Goal: Find specific page/section

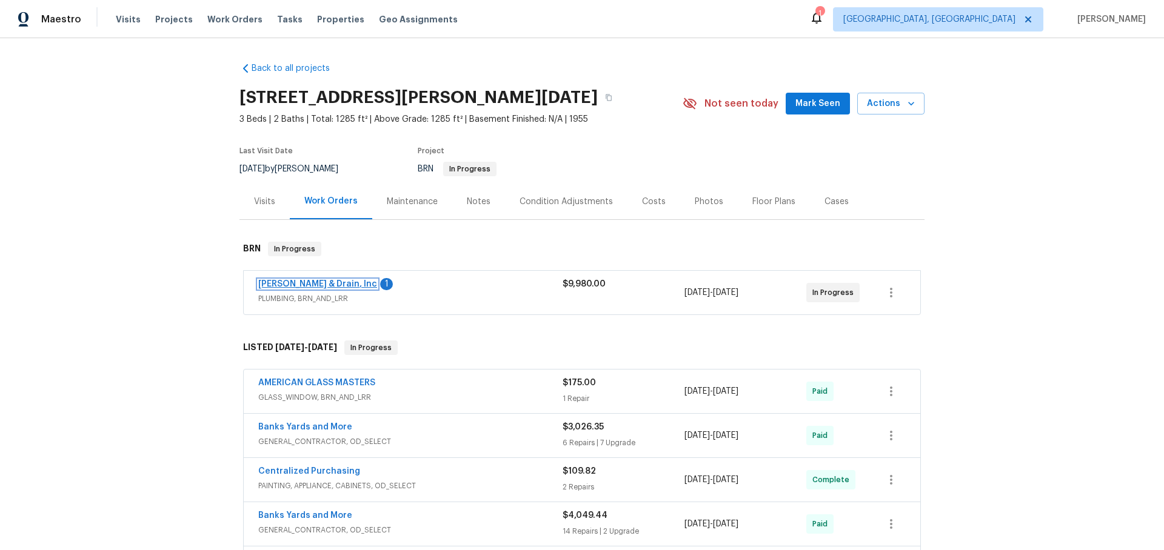
click at [327, 281] on link "[PERSON_NAME] & Drain, Inc" at bounding box center [317, 284] width 119 height 8
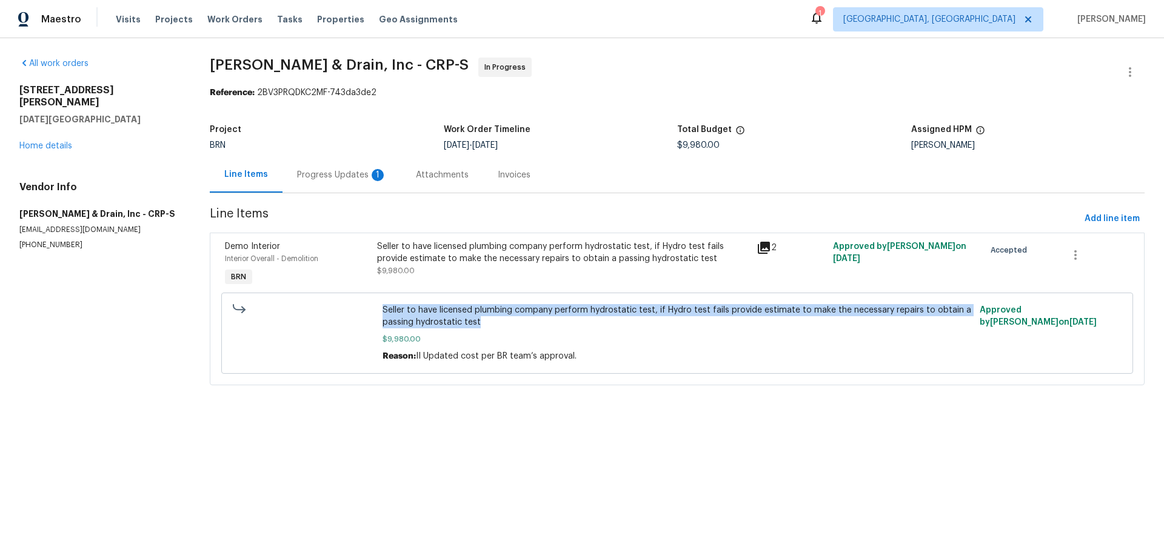
drag, startPoint x: 481, startPoint y: 324, endPoint x: 377, endPoint y: 314, distance: 104.8
click at [377, 314] on div "Seller to have licensed plumbing company perform hydrostatic test, if Hydro tes…" at bounding box center [677, 333] width 912 height 81
copy span "Seller to have licensed plumbing company perform hydrostatic test, if Hydro tes…"
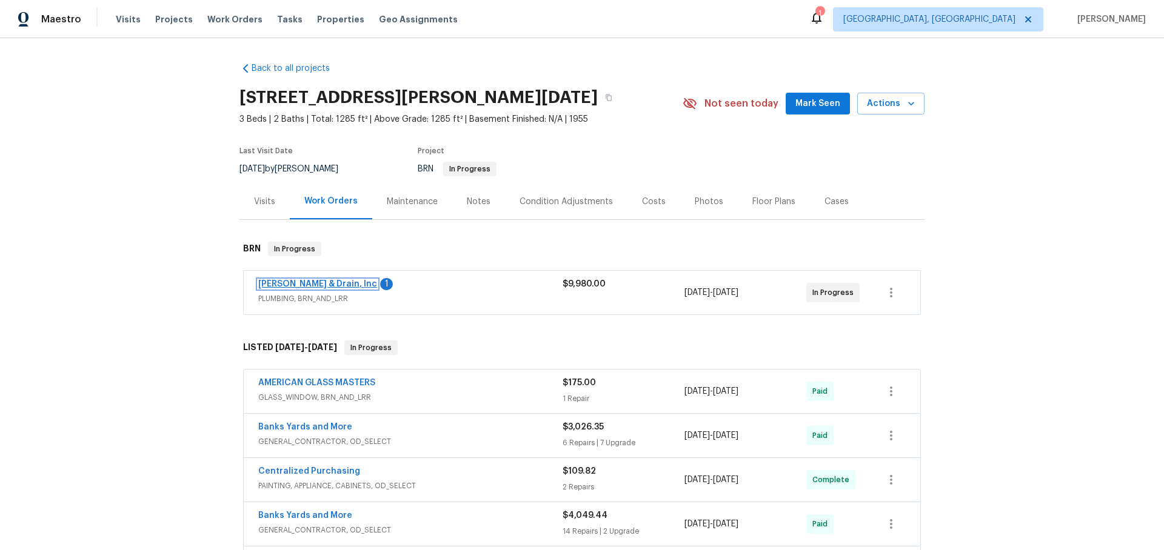
click at [335, 283] on link "[PERSON_NAME] & Drain, Inc" at bounding box center [317, 284] width 119 height 8
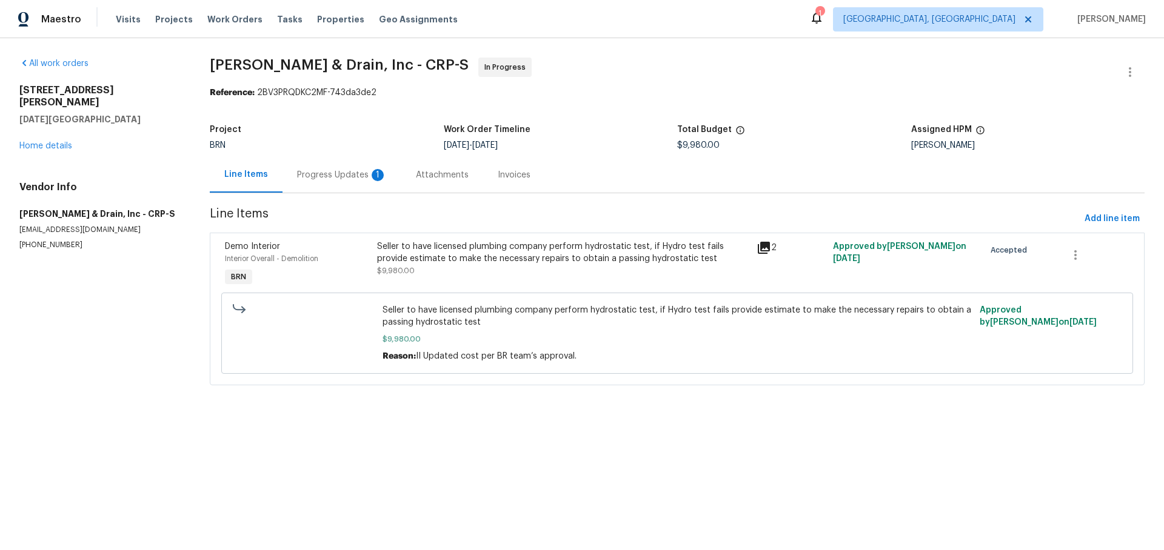
click at [365, 175] on div "Progress Updates 1" at bounding box center [342, 175] width 90 height 12
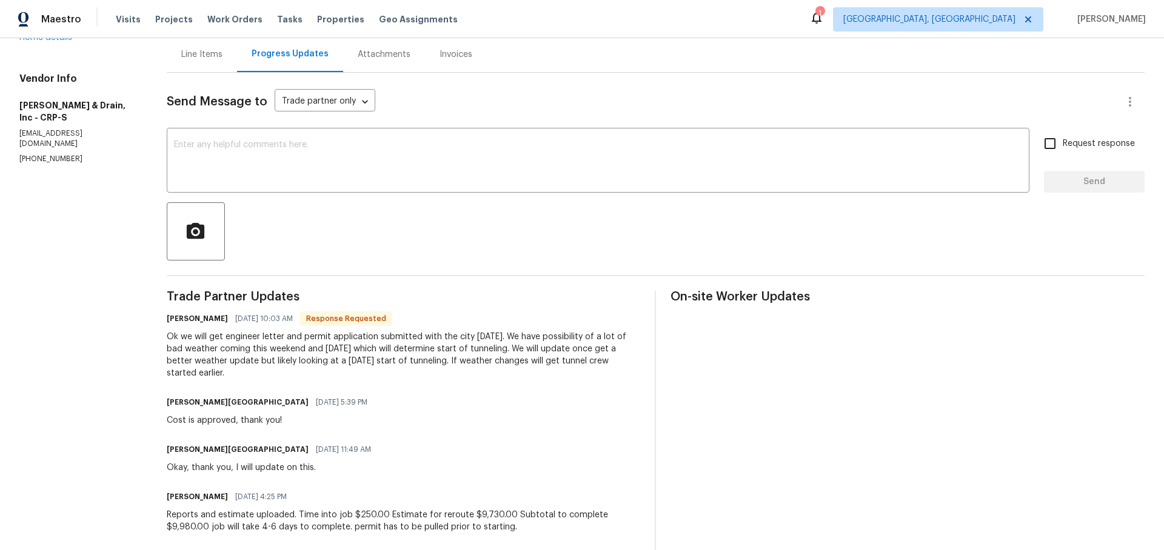
scroll to position [246, 0]
